Goal: Information Seeking & Learning: Learn about a topic

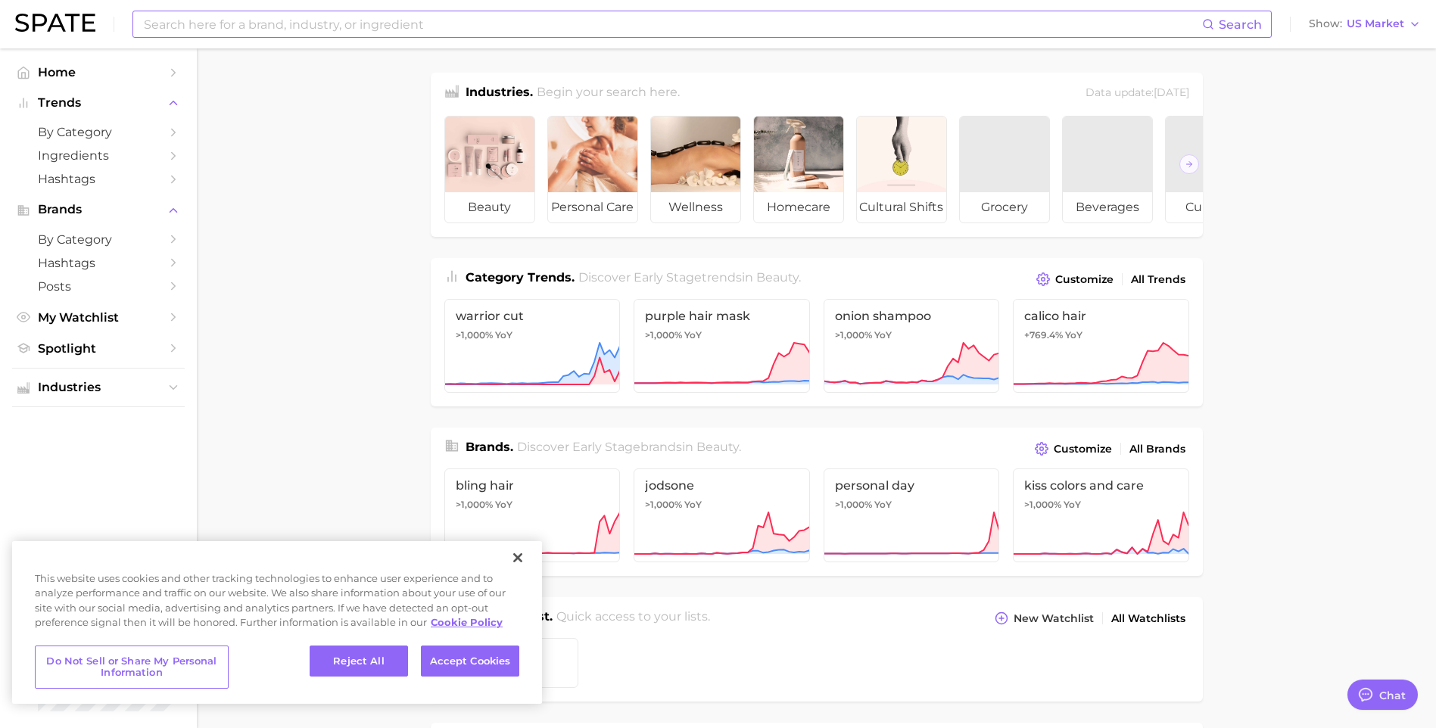
click at [664, 26] on input at bounding box center [672, 24] width 1060 height 26
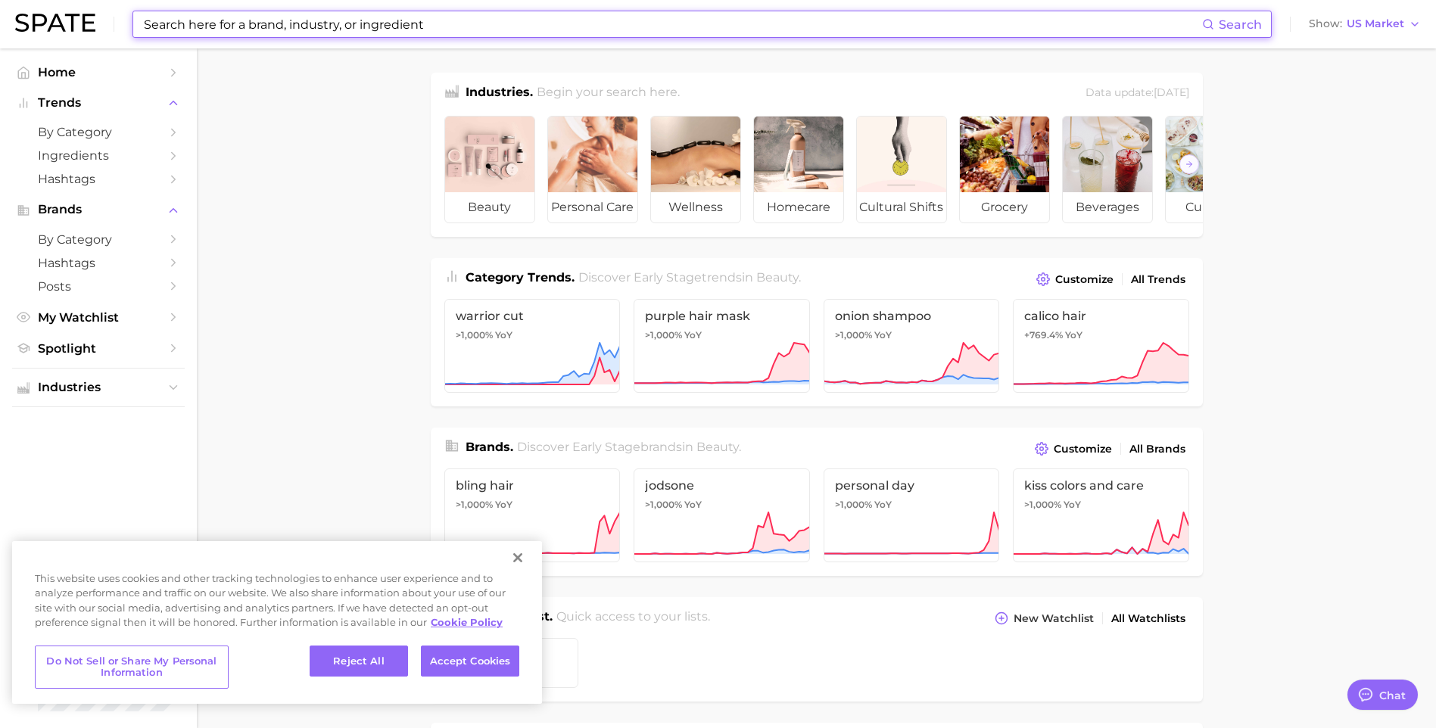
type textarea "x"
click at [516, 560] on button "Close" at bounding box center [517, 557] width 33 height 33
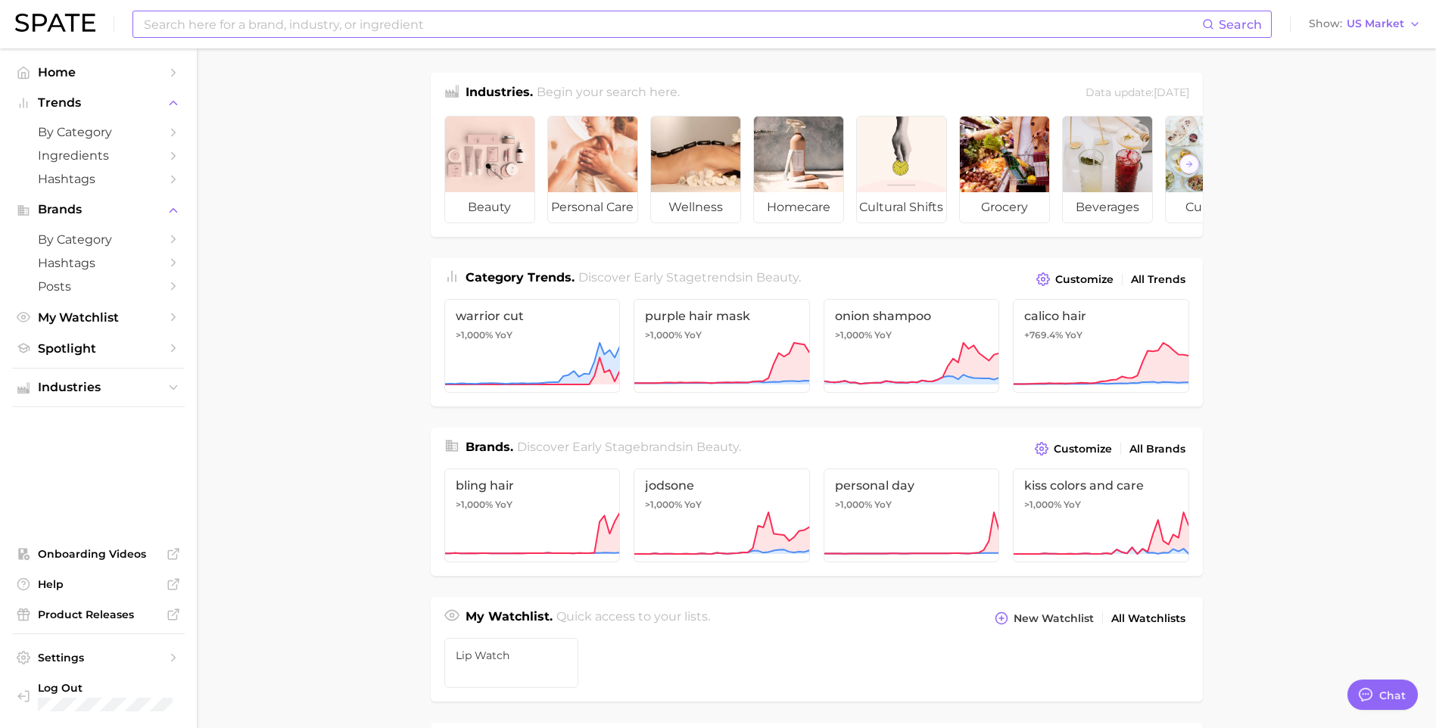
click at [371, 14] on input at bounding box center [672, 24] width 1060 height 26
type input "guava"
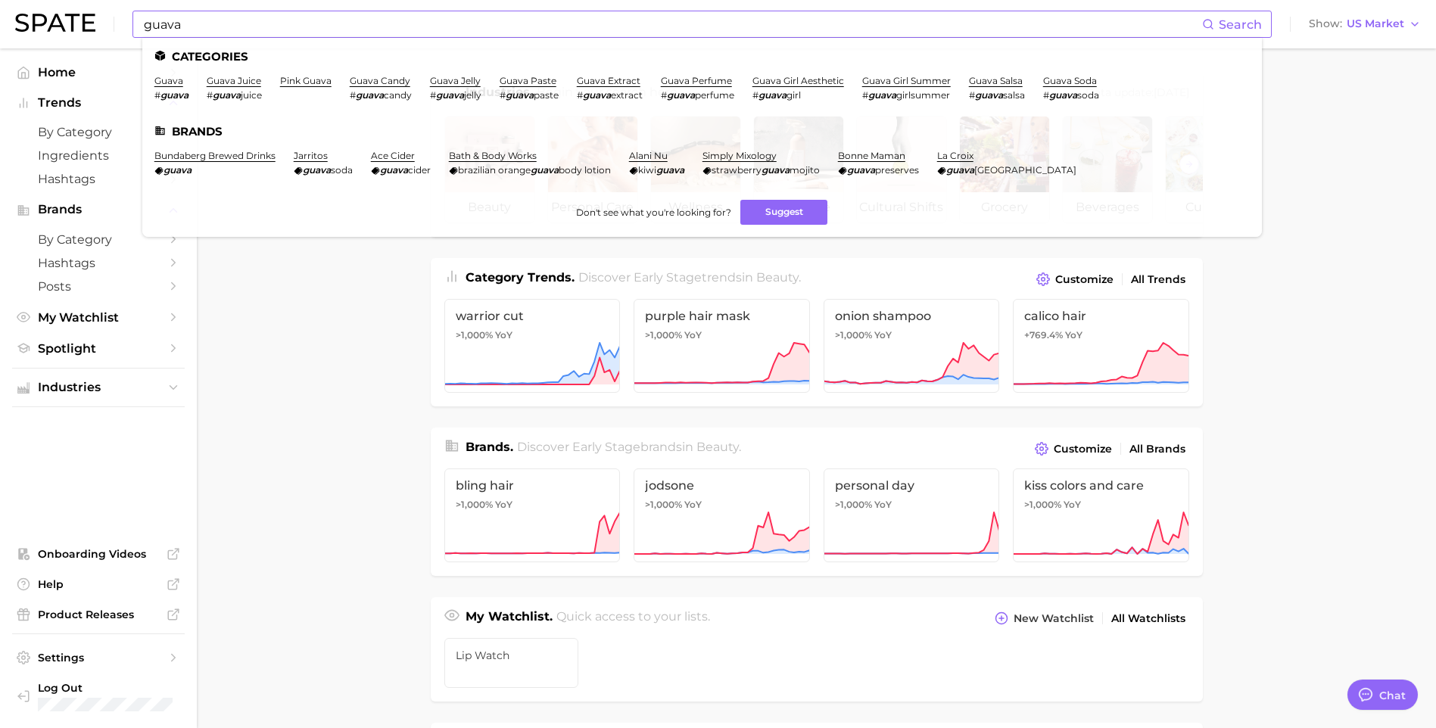
click at [163, 86] on li "guava # guava" at bounding box center [171, 88] width 34 height 26
click at [163, 82] on link "guava" at bounding box center [168, 80] width 29 height 11
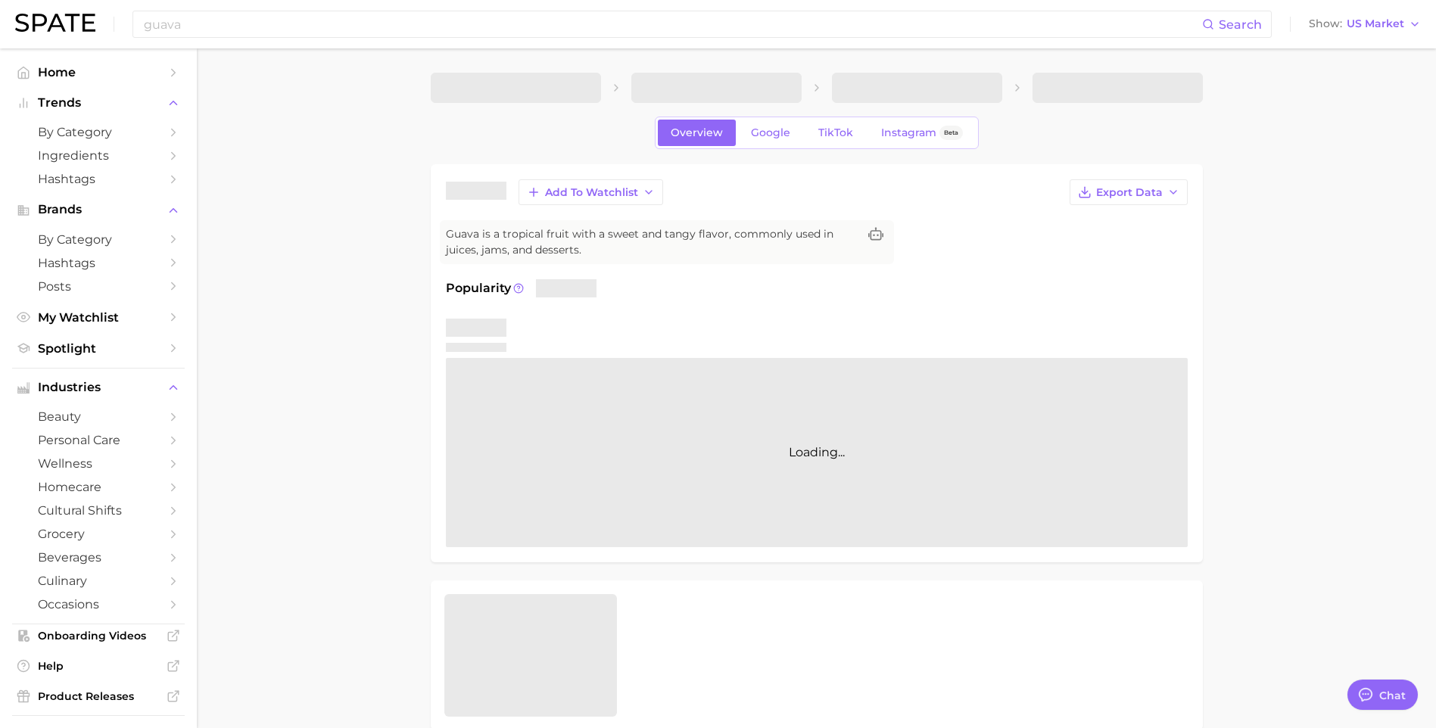
type textarea "x"
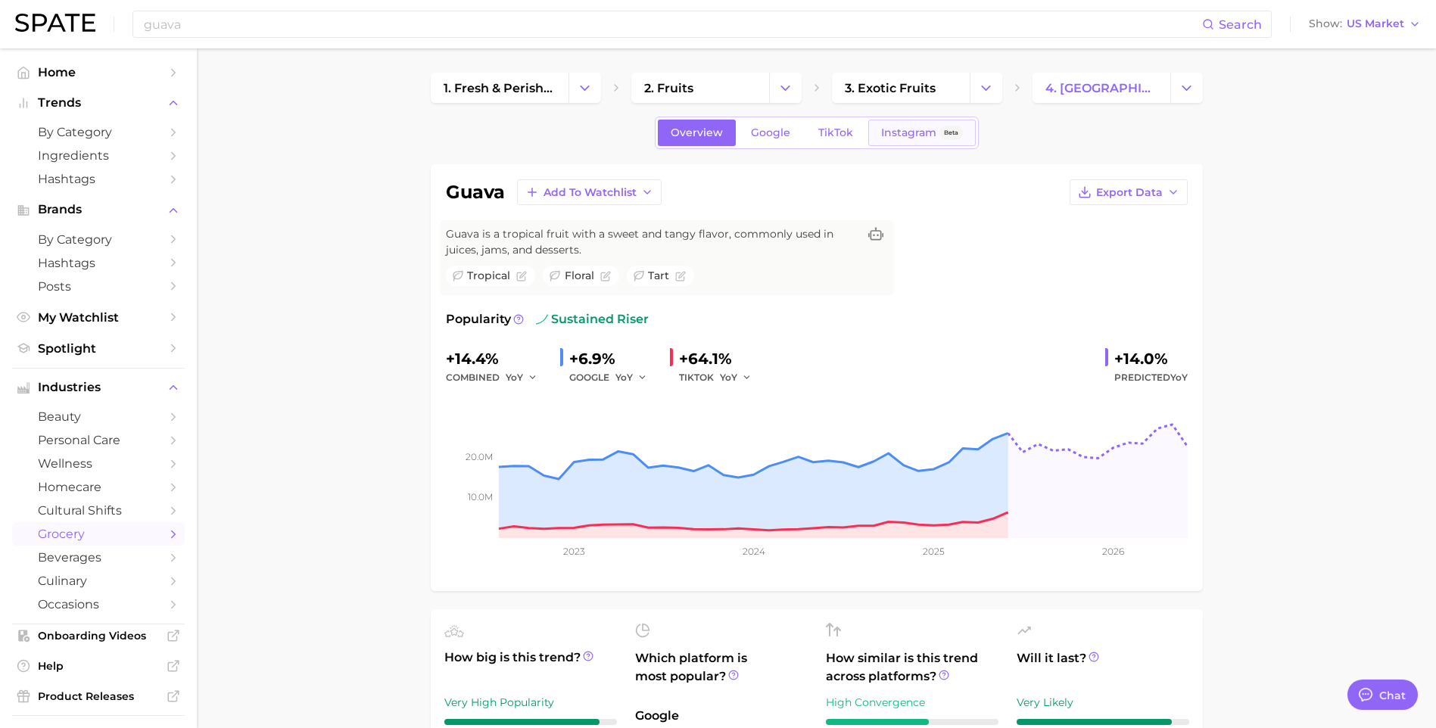
click at [916, 128] on span "Instagram" at bounding box center [908, 132] width 55 height 13
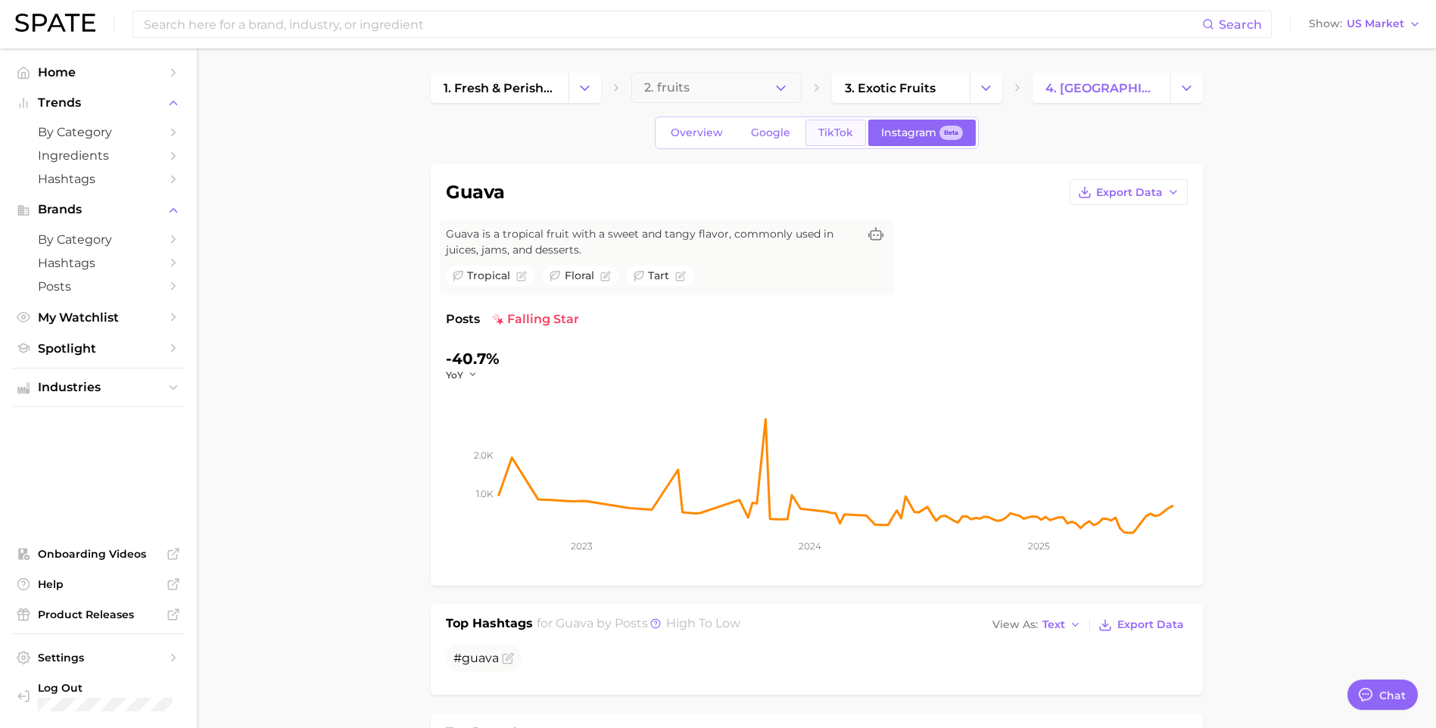
click at [849, 132] on span "TikTok" at bounding box center [835, 132] width 35 height 13
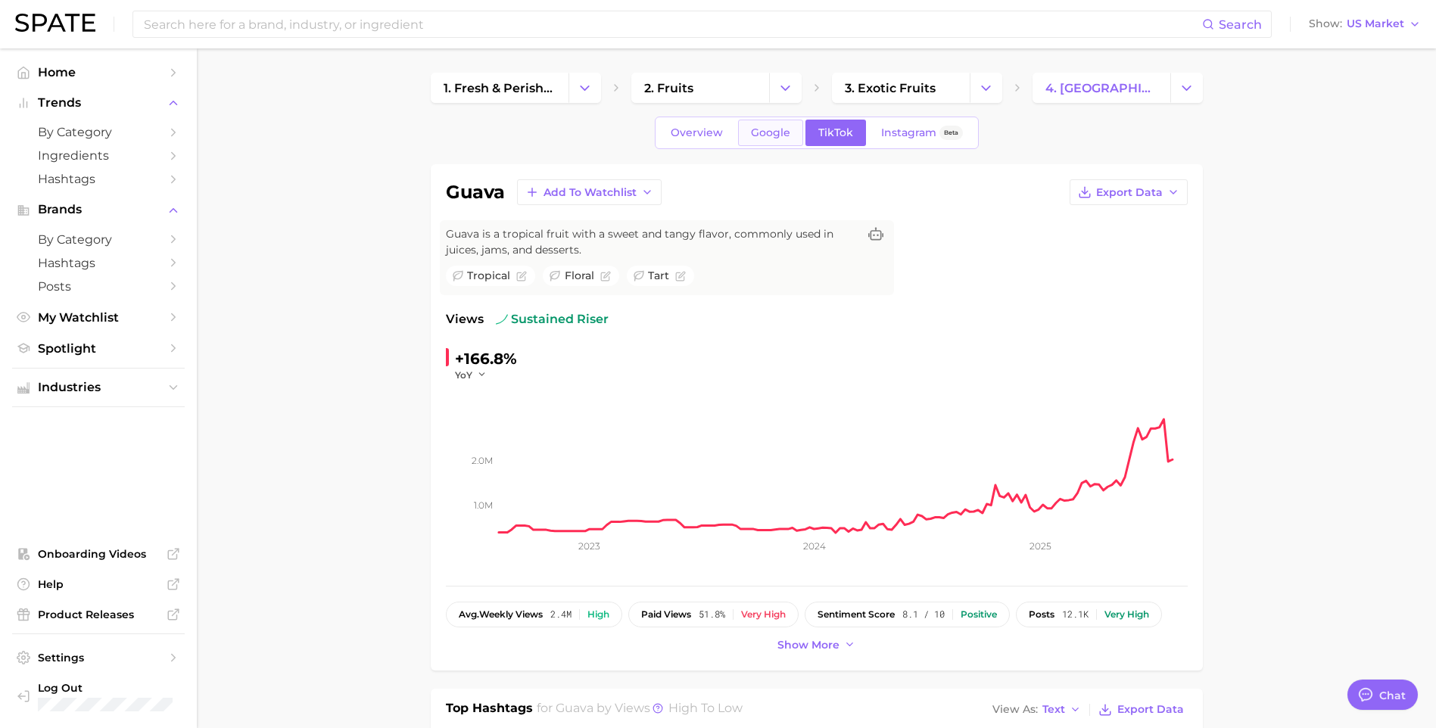
click at [749, 126] on link "Google" at bounding box center [770, 133] width 65 height 26
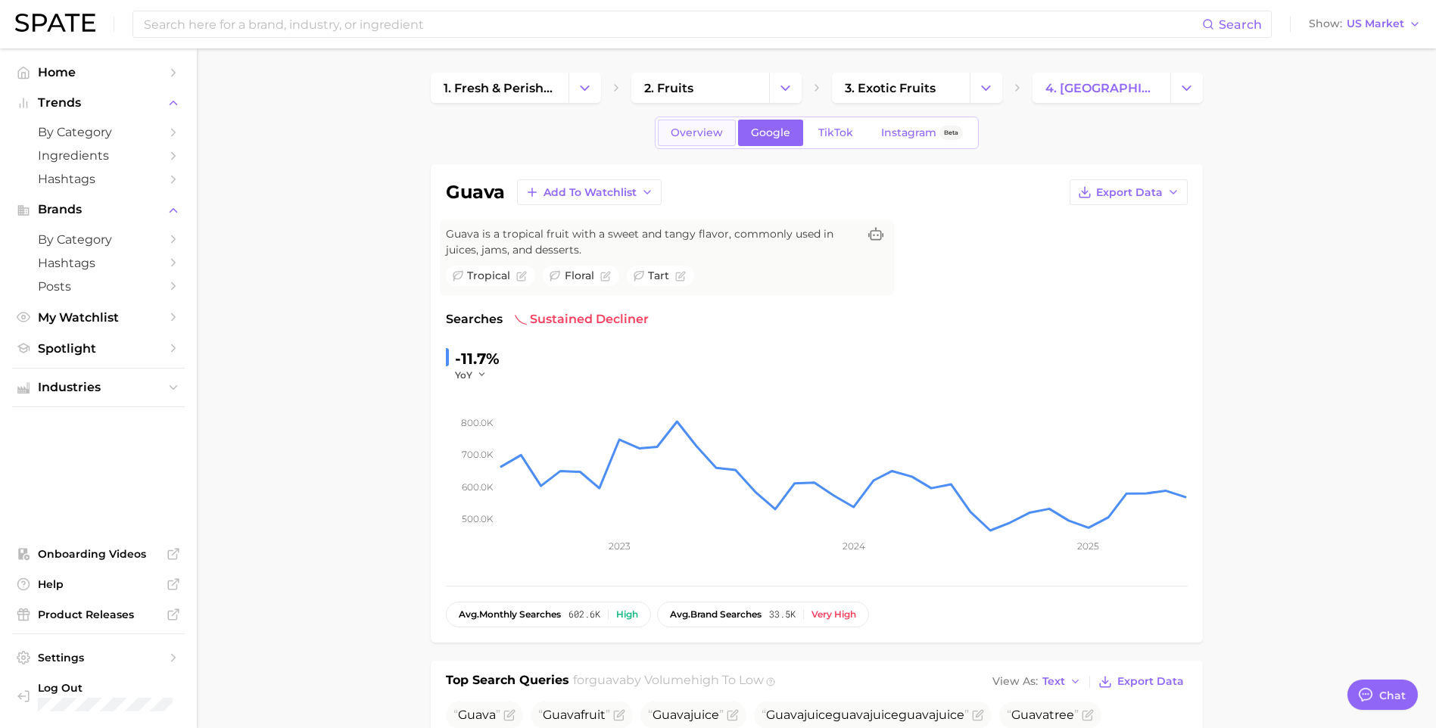
click at [700, 136] on span "Overview" at bounding box center [697, 132] width 52 height 13
